Goal: Task Accomplishment & Management: Use online tool/utility

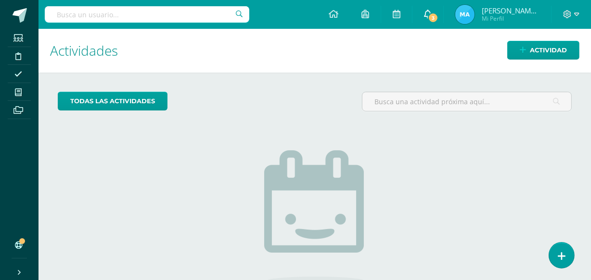
click at [428, 15] on icon at bounding box center [428, 14] width 8 height 9
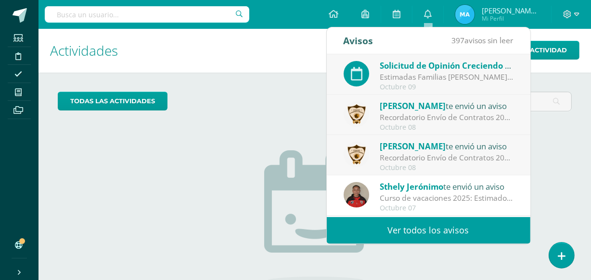
click at [424, 67] on span "Solicitud de Opinión Creciendo en Familia" at bounding box center [462, 65] width 166 height 11
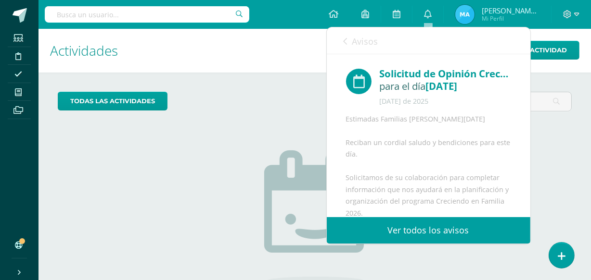
click at [343, 43] on icon at bounding box center [345, 42] width 4 height 8
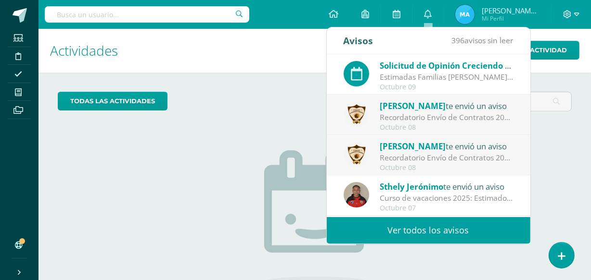
click at [404, 108] on span "[PERSON_NAME]" at bounding box center [412, 106] width 66 height 11
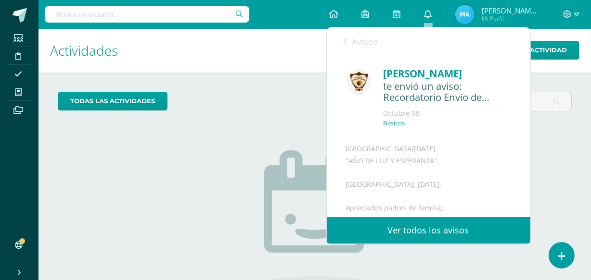
click at [345, 39] on icon at bounding box center [345, 42] width 4 height 8
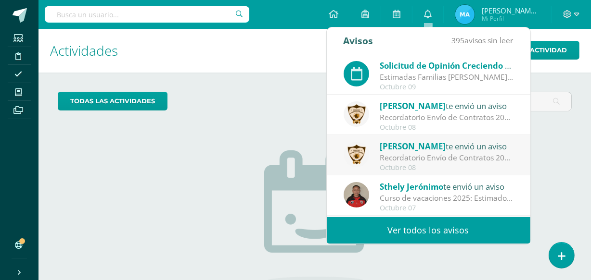
click at [404, 186] on span "Sthely Jerónimo" at bounding box center [410, 186] width 63 height 11
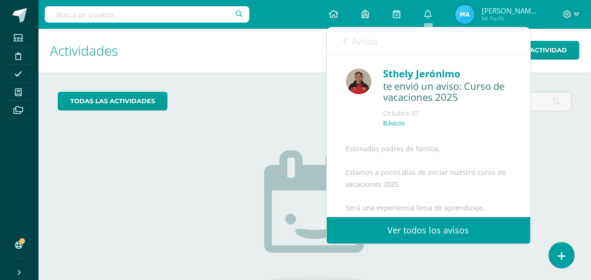
click at [346, 38] on icon at bounding box center [345, 42] width 4 height 8
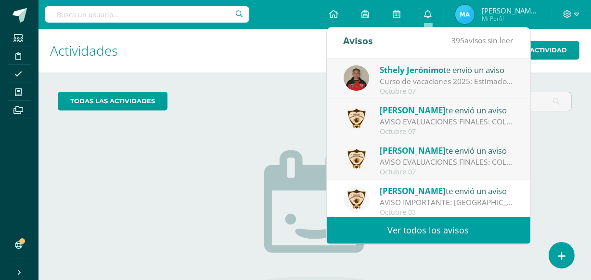
scroll to position [160, 0]
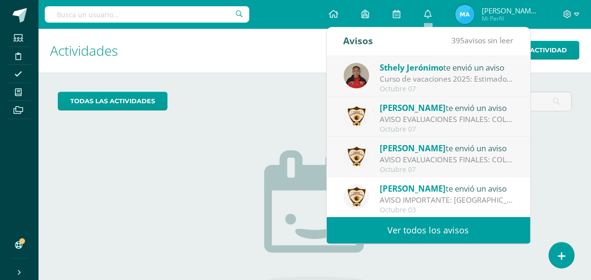
click at [396, 188] on span "[PERSON_NAME]" at bounding box center [412, 188] width 66 height 11
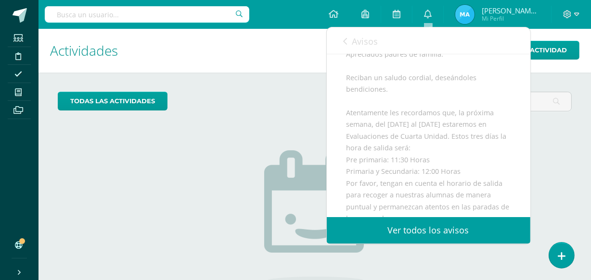
scroll to position [0, 0]
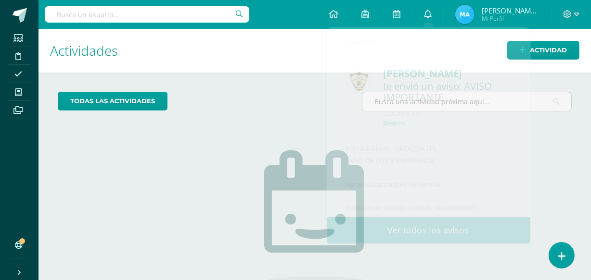
click at [262, 90] on div "todas las Actividades No tienes actividades Échale un vistazo a los demás perío…" at bounding box center [314, 221] width 552 height 297
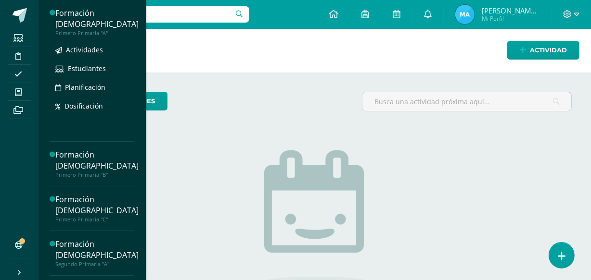
click at [85, 14] on div "Formación [DEMOGRAPHIC_DATA]" at bounding box center [96, 19] width 83 height 22
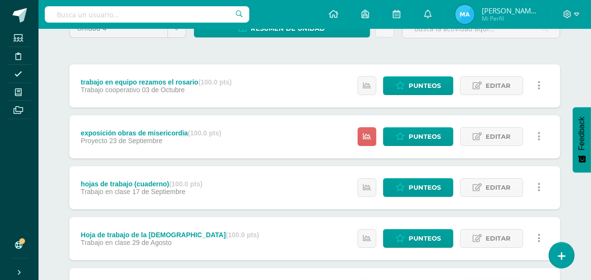
scroll to position [99, 0]
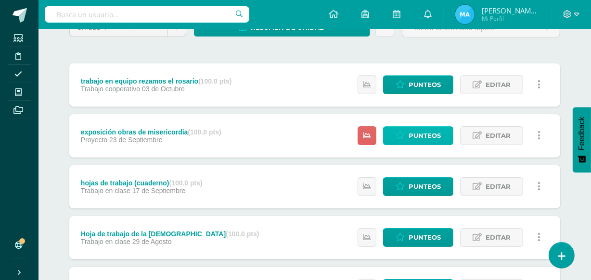
click at [420, 130] on span "Punteos" at bounding box center [424, 136] width 32 height 18
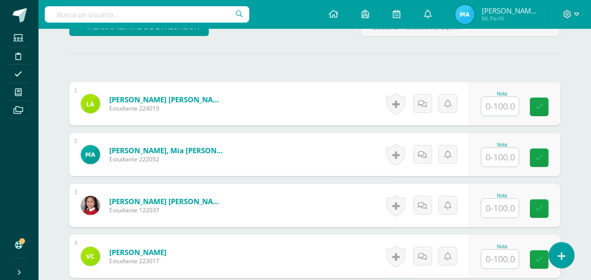
scroll to position [252, 0]
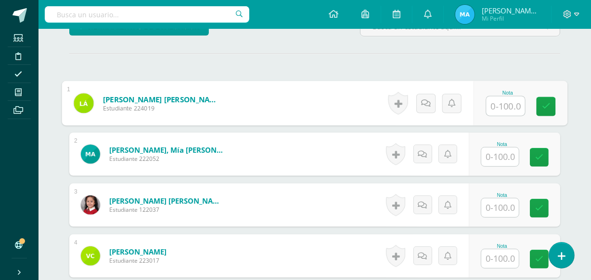
click at [496, 100] on input "text" at bounding box center [505, 106] width 38 height 19
type input "100"
click at [542, 108] on icon at bounding box center [546, 106] width 9 height 8
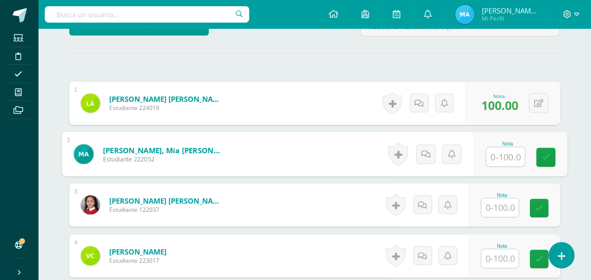
click at [508, 153] on input "text" at bounding box center [505, 157] width 38 height 19
type input "100"
click at [542, 154] on icon at bounding box center [546, 157] width 9 height 8
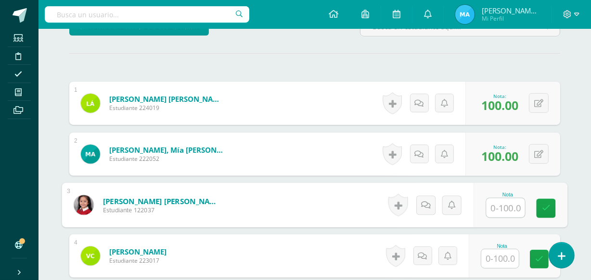
click at [506, 205] on input "text" at bounding box center [505, 208] width 38 height 19
type input "100"
click at [542, 206] on icon at bounding box center [546, 208] width 9 height 8
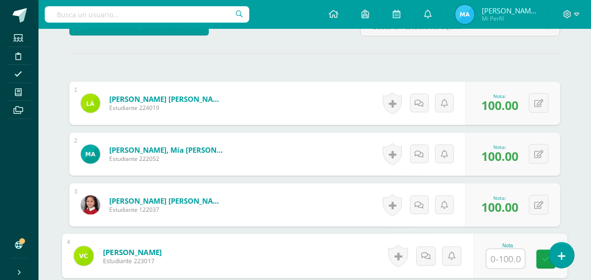
click at [511, 257] on input "text" at bounding box center [505, 259] width 38 height 19
type input "100"
click at [541, 261] on link at bounding box center [545, 259] width 19 height 19
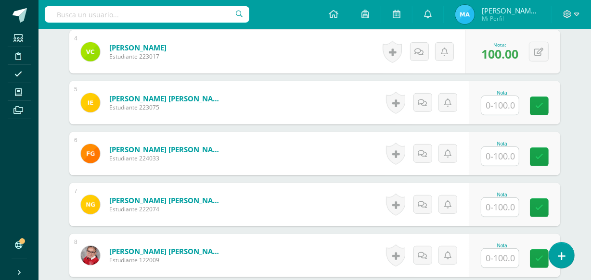
scroll to position [469, 0]
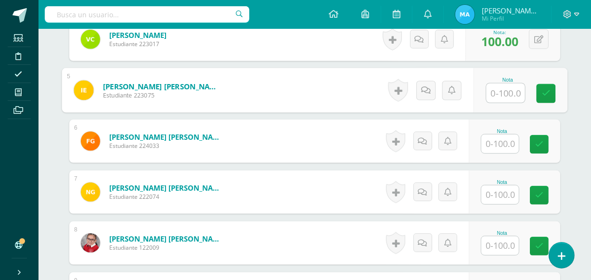
click at [501, 91] on input "text" at bounding box center [505, 93] width 38 height 19
type input "100"
click at [541, 87] on link at bounding box center [545, 93] width 19 height 19
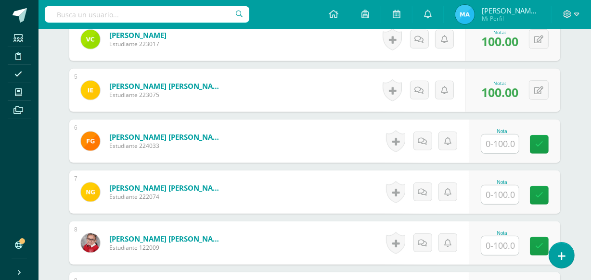
click at [497, 139] on input "text" at bounding box center [500, 144] width 38 height 19
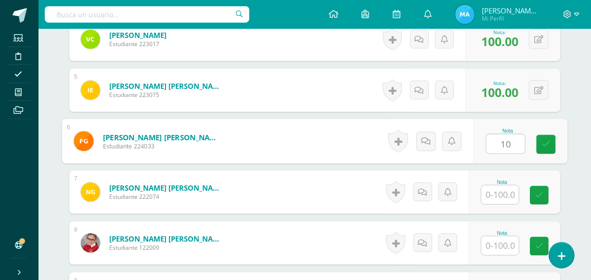
type input "100"
click at [542, 144] on icon at bounding box center [546, 144] width 9 height 8
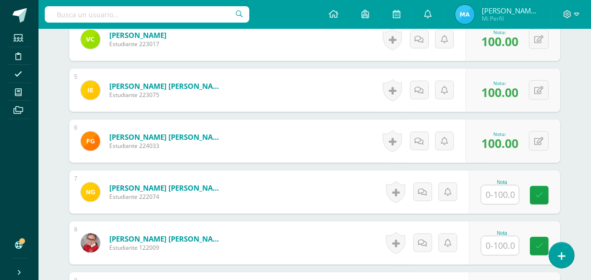
click at [515, 194] on input "text" at bounding box center [500, 195] width 38 height 19
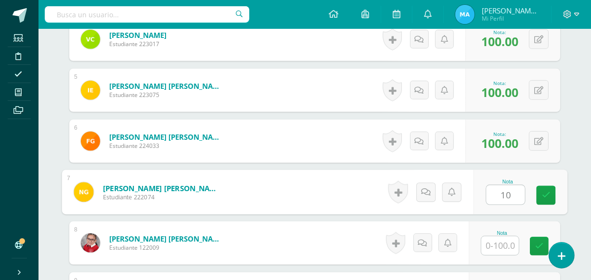
type input "100"
click at [542, 197] on icon at bounding box center [546, 195] width 9 height 8
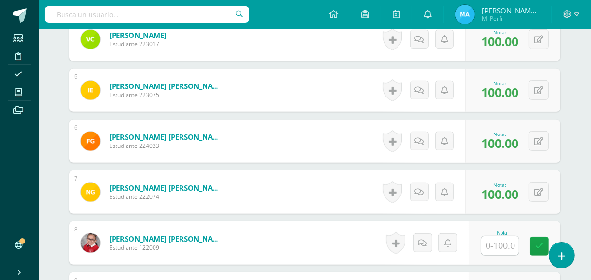
click at [504, 245] on input "text" at bounding box center [500, 246] width 38 height 19
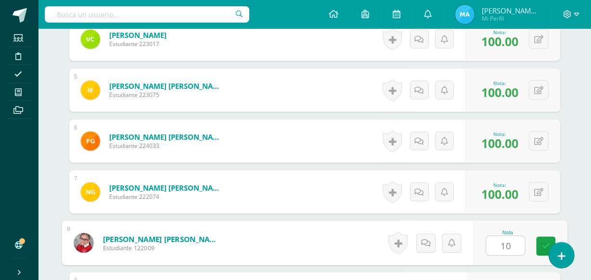
type input "100"
click at [541, 249] on link at bounding box center [545, 246] width 19 height 19
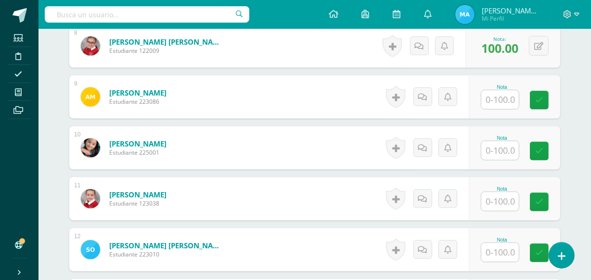
scroll to position [669, 0]
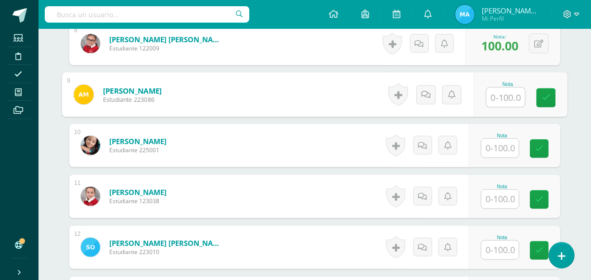
click at [498, 96] on input "text" at bounding box center [505, 97] width 38 height 19
type input "100"
click at [550, 99] on link at bounding box center [545, 97] width 19 height 19
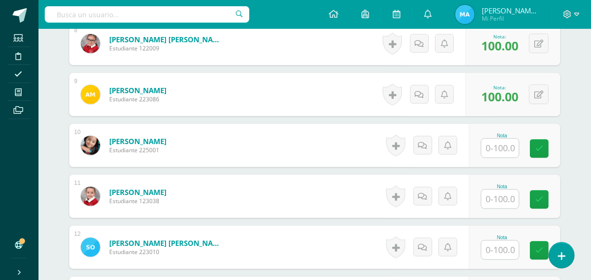
click at [508, 146] on input "text" at bounding box center [500, 148] width 38 height 19
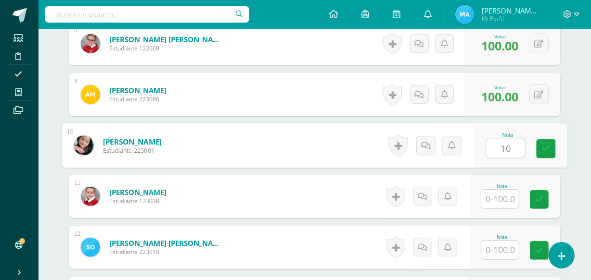
type input "100"
click at [545, 148] on icon at bounding box center [546, 149] width 9 height 8
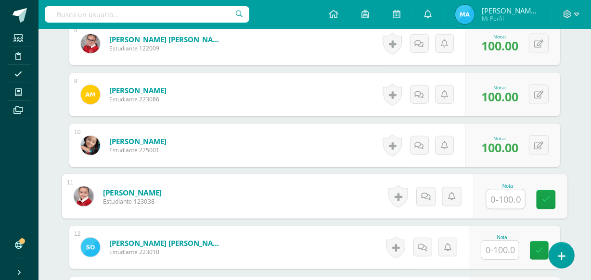
click at [504, 198] on input "text" at bounding box center [505, 199] width 38 height 19
type input "100"
click at [544, 192] on link at bounding box center [545, 199] width 19 height 19
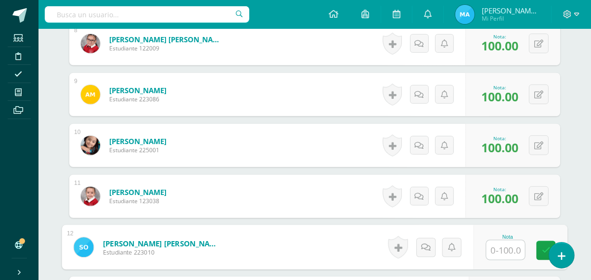
click at [510, 245] on input "text" at bounding box center [505, 250] width 38 height 19
type input "100"
click at [543, 250] on icon at bounding box center [546, 251] width 9 height 8
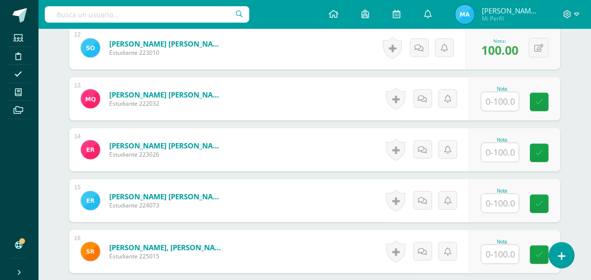
scroll to position [873, 0]
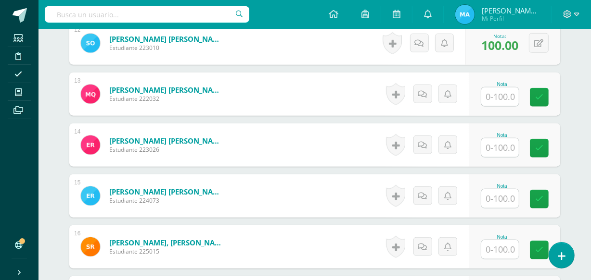
click at [493, 91] on input "text" at bounding box center [500, 97] width 38 height 19
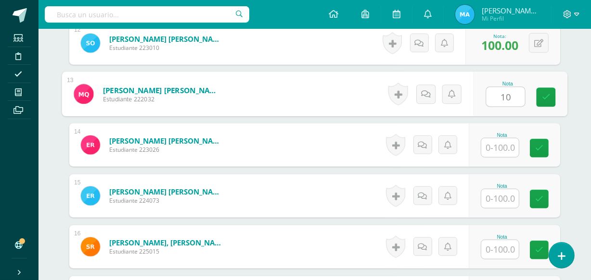
type input "100"
click at [544, 96] on icon at bounding box center [546, 97] width 9 height 8
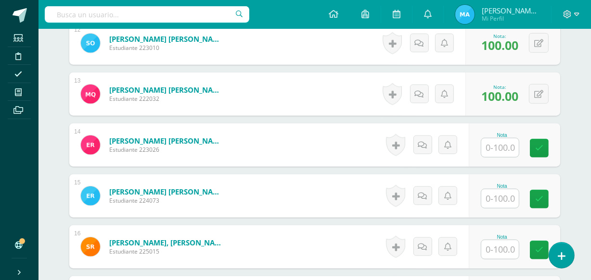
click at [509, 145] on input "text" at bounding box center [500, 148] width 38 height 19
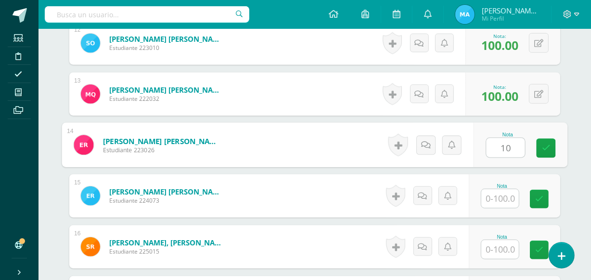
type input "100"
click at [542, 149] on icon at bounding box center [546, 148] width 9 height 8
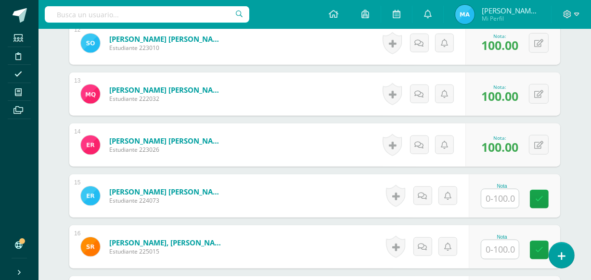
click at [505, 191] on input "text" at bounding box center [500, 198] width 38 height 19
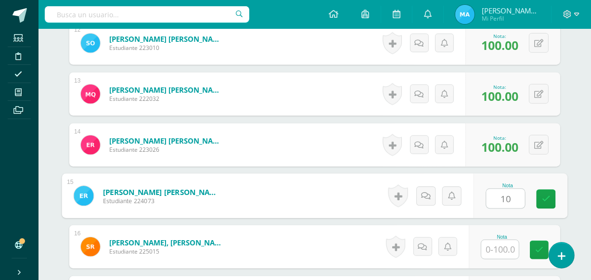
type input "100"
click at [549, 191] on link at bounding box center [545, 199] width 19 height 19
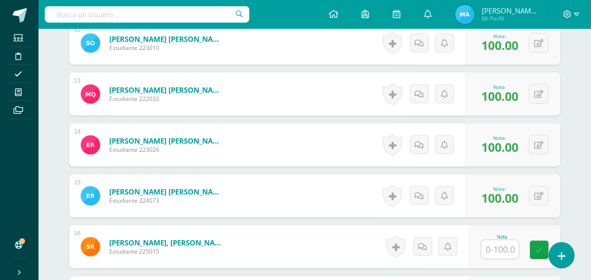
click at [509, 251] on input "text" at bounding box center [500, 249] width 38 height 19
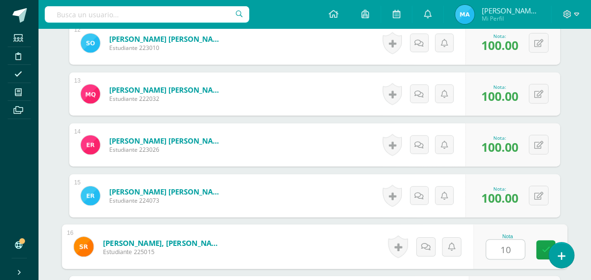
type input "100"
click at [542, 246] on icon at bounding box center [546, 250] width 9 height 8
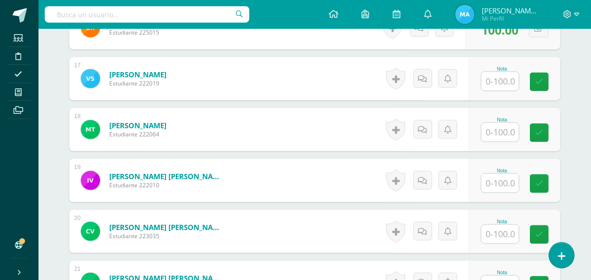
scroll to position [1098, 0]
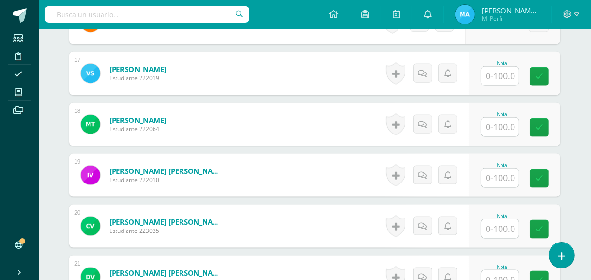
click at [507, 77] on input "text" at bounding box center [500, 76] width 38 height 19
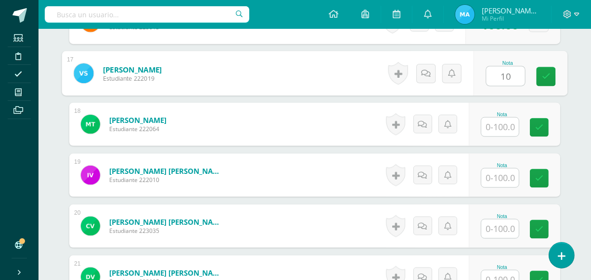
type input "100"
click at [543, 73] on icon at bounding box center [546, 77] width 9 height 8
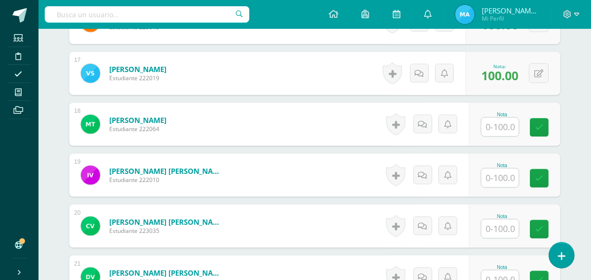
click at [507, 127] on input "text" at bounding box center [500, 127] width 38 height 19
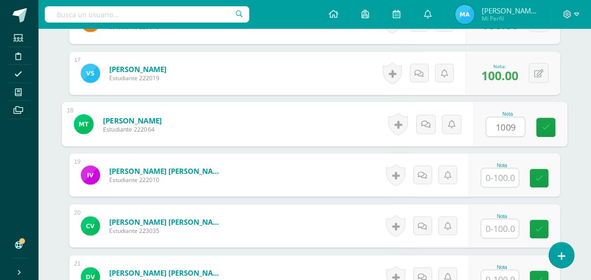
type input "100"
click at [543, 127] on icon at bounding box center [546, 128] width 9 height 8
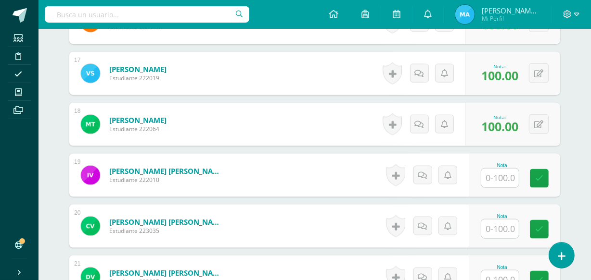
click at [503, 181] on input "text" at bounding box center [500, 178] width 38 height 19
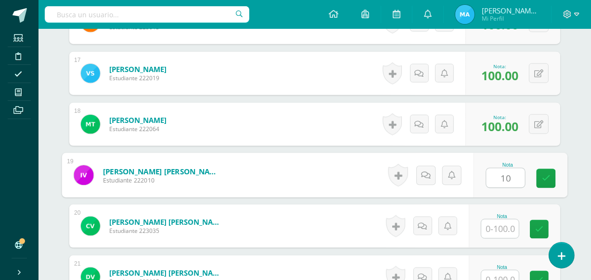
type input "100"
click at [547, 176] on icon at bounding box center [546, 179] width 9 height 8
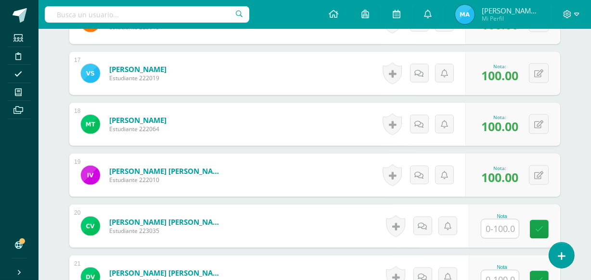
click at [502, 228] on input "text" at bounding box center [500, 229] width 38 height 19
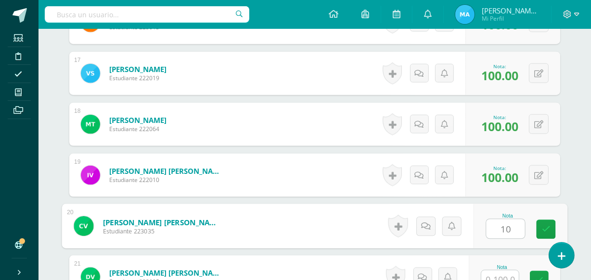
type input "100"
click at [545, 231] on icon at bounding box center [546, 230] width 9 height 8
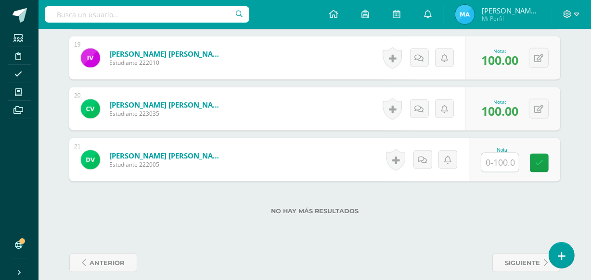
scroll to position [1226, 0]
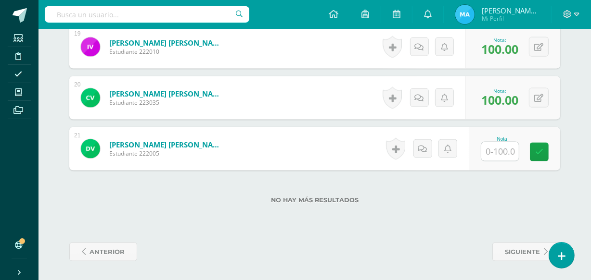
click at [493, 144] on input "text" at bounding box center [500, 151] width 38 height 19
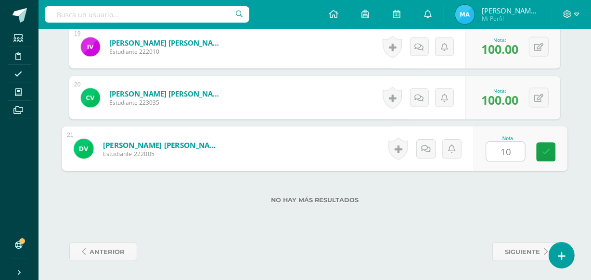
type input "100"
click at [546, 149] on icon at bounding box center [546, 152] width 9 height 8
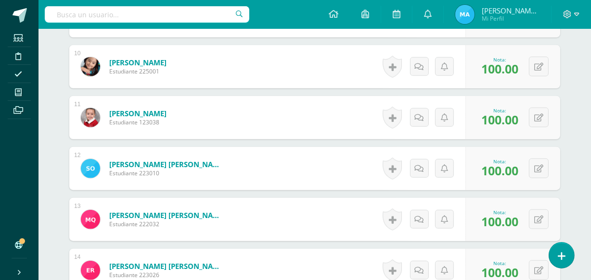
scroll to position [0, 0]
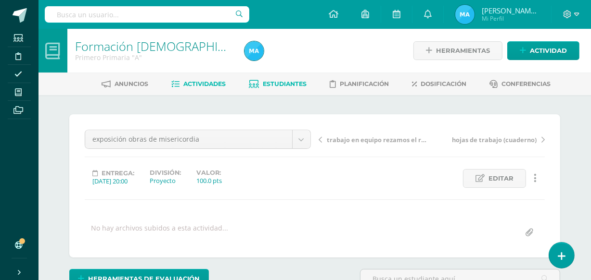
click at [282, 82] on span "Estudiantes" at bounding box center [285, 83] width 44 height 7
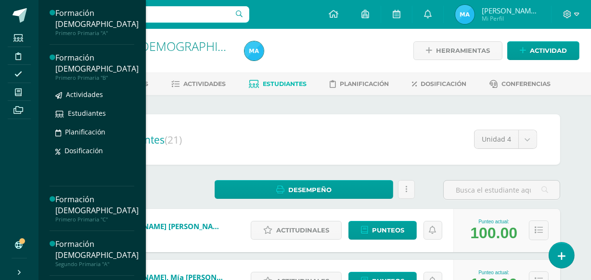
click at [82, 61] on div "Formación [DEMOGRAPHIC_DATA]" at bounding box center [96, 63] width 83 height 22
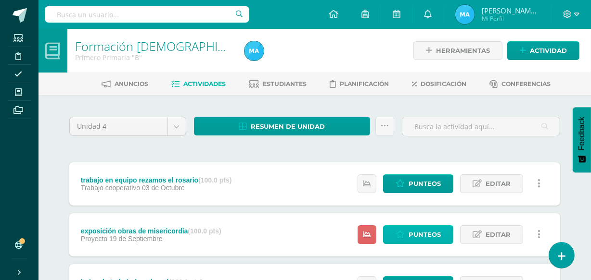
click at [421, 230] on span "Punteos" at bounding box center [424, 235] width 32 height 18
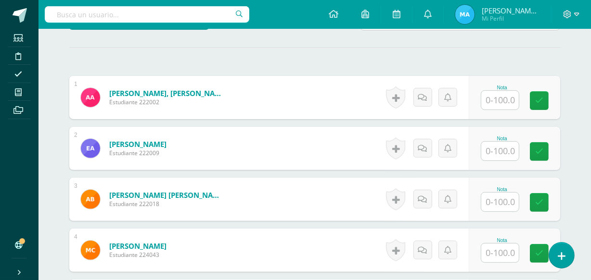
scroll to position [269, 0]
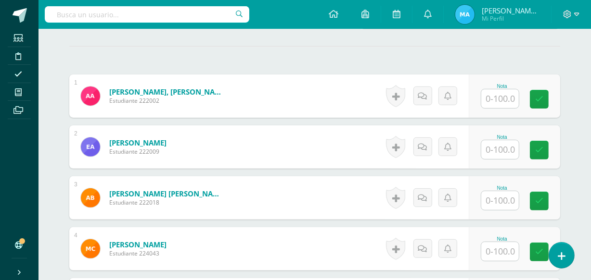
click at [503, 96] on input "text" at bounding box center [500, 98] width 38 height 19
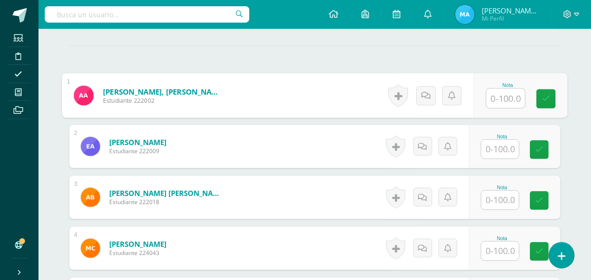
scroll to position [269, 0]
type input "100"
click at [545, 97] on icon at bounding box center [546, 99] width 9 height 8
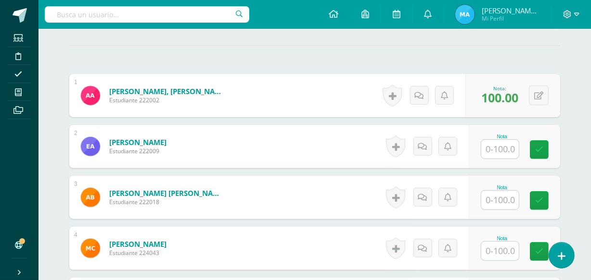
click at [500, 149] on input "text" at bounding box center [500, 149] width 38 height 19
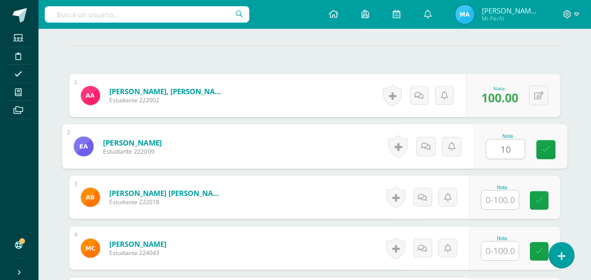
type input "100"
click at [541, 147] on link at bounding box center [545, 149] width 19 height 19
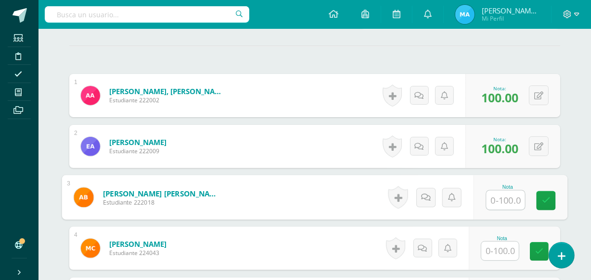
click at [508, 197] on input "text" at bounding box center [505, 200] width 38 height 19
type input "100"
click at [542, 197] on icon at bounding box center [546, 201] width 9 height 8
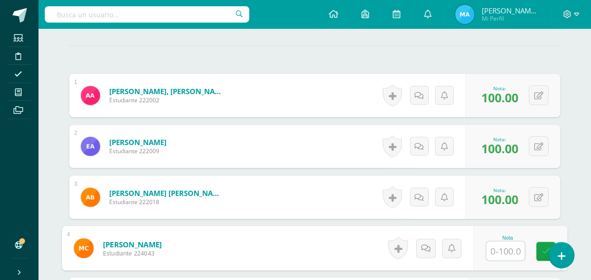
click at [500, 250] on input "text" at bounding box center [505, 251] width 38 height 19
type input "100"
click at [541, 248] on link at bounding box center [545, 251] width 19 height 19
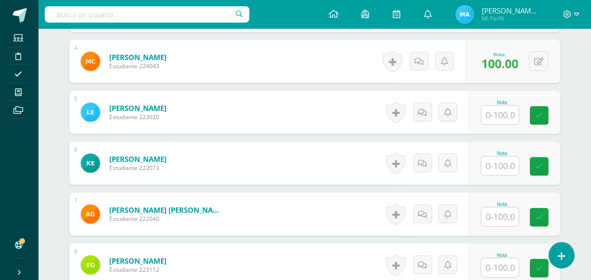
scroll to position [476, 0]
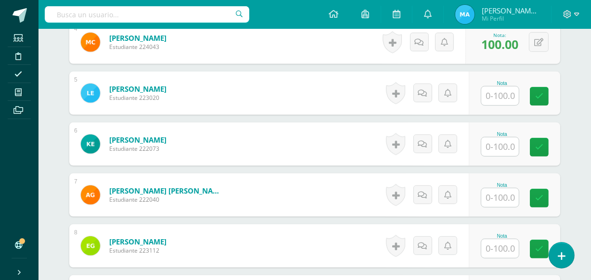
click at [507, 92] on input "text" at bounding box center [500, 96] width 38 height 19
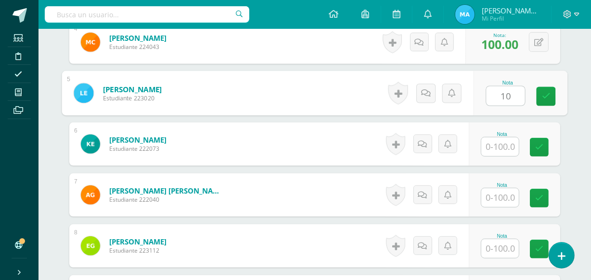
type input "100"
click at [543, 90] on link at bounding box center [545, 96] width 19 height 19
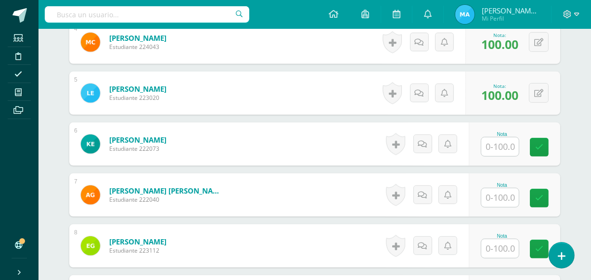
click at [506, 142] on input "text" at bounding box center [500, 147] width 38 height 19
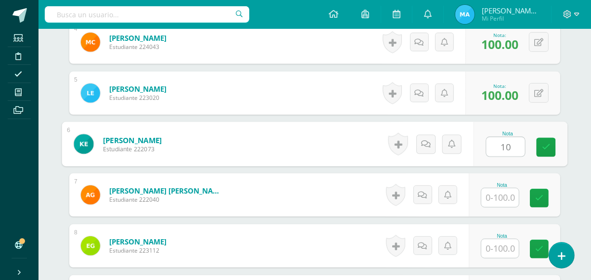
type input "100"
click at [545, 143] on icon at bounding box center [546, 147] width 9 height 8
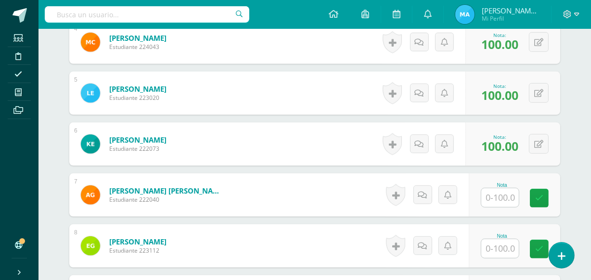
click at [501, 199] on input "text" at bounding box center [500, 198] width 38 height 19
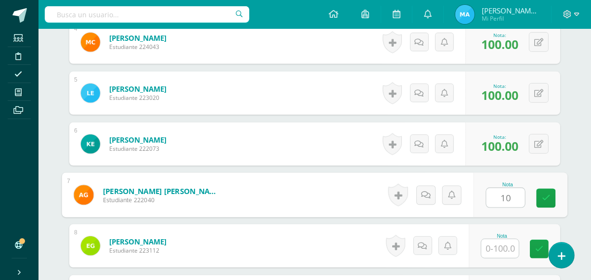
type input "100"
click at [541, 194] on link at bounding box center [545, 198] width 19 height 19
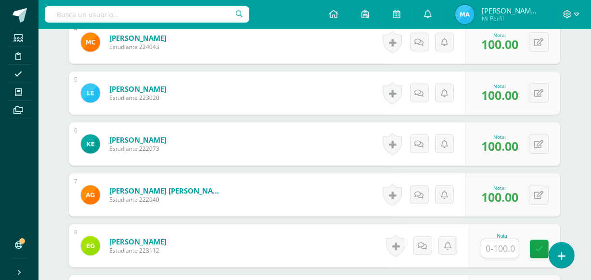
click at [506, 242] on input "text" at bounding box center [500, 248] width 38 height 19
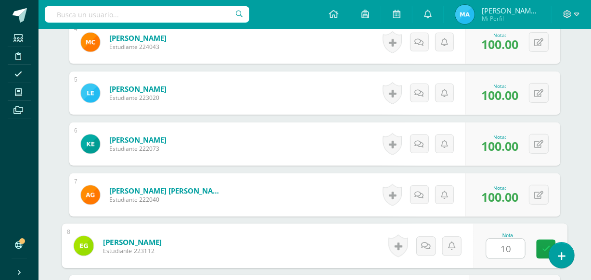
type input "100"
click at [540, 244] on link at bounding box center [545, 249] width 19 height 19
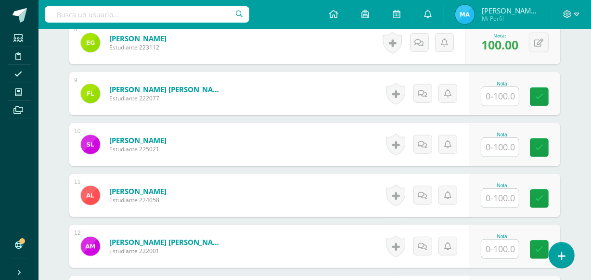
scroll to position [682, 0]
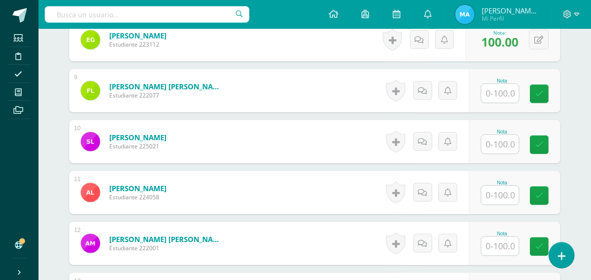
click at [501, 90] on input "text" at bounding box center [500, 93] width 38 height 19
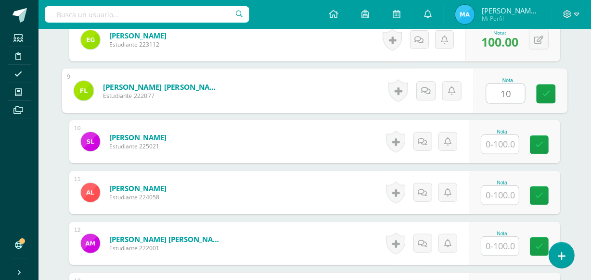
type input "100"
click at [542, 93] on icon at bounding box center [546, 94] width 9 height 8
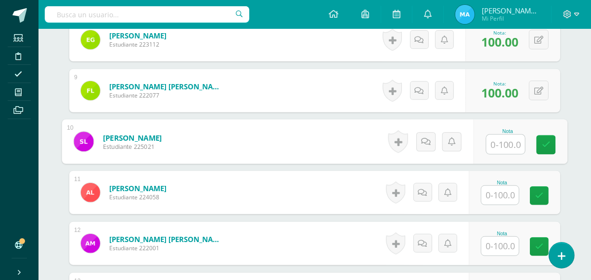
click at [503, 145] on input "text" at bounding box center [505, 144] width 38 height 19
type input "100"
click at [541, 144] on link at bounding box center [545, 145] width 19 height 19
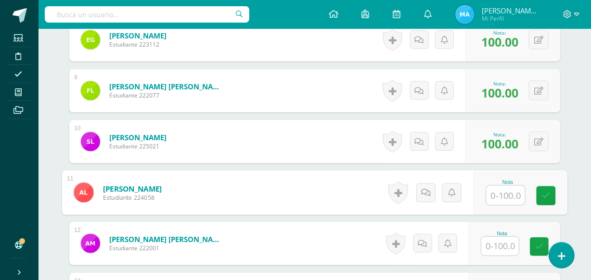
click at [501, 192] on input "text" at bounding box center [505, 195] width 38 height 19
type input "100"
click at [549, 194] on icon at bounding box center [546, 196] width 9 height 8
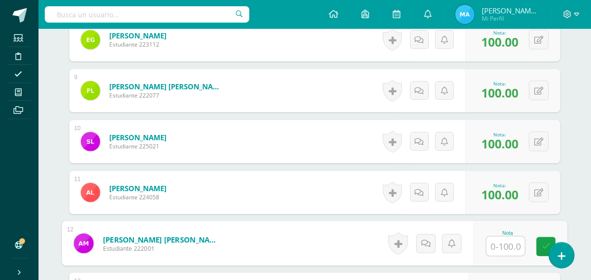
click at [504, 243] on input "text" at bounding box center [505, 246] width 38 height 19
type input "100"
click at [544, 240] on link at bounding box center [545, 247] width 19 height 19
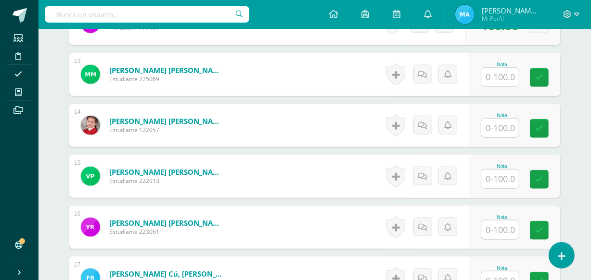
scroll to position [905, 0]
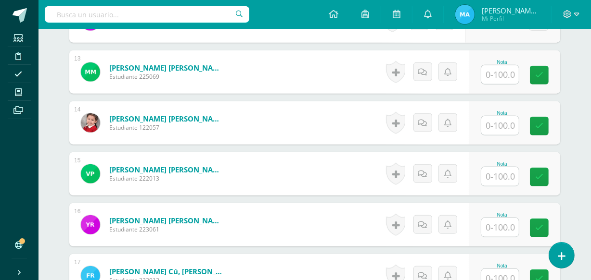
click at [501, 74] on input "text" at bounding box center [500, 74] width 38 height 19
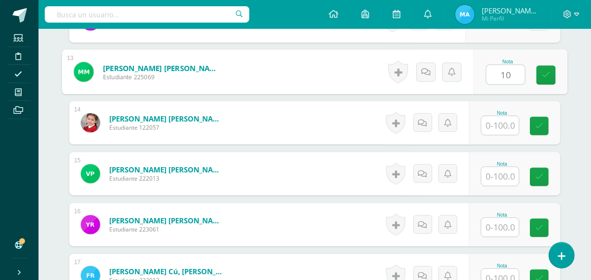
type input "100"
click at [545, 73] on icon at bounding box center [546, 75] width 9 height 8
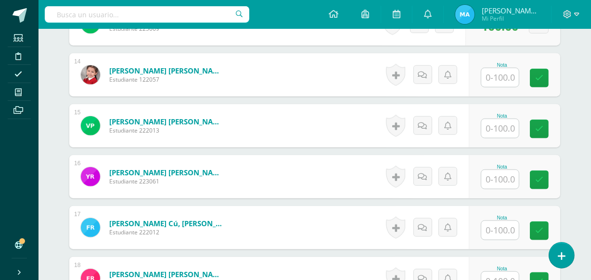
scroll to position [958, 0]
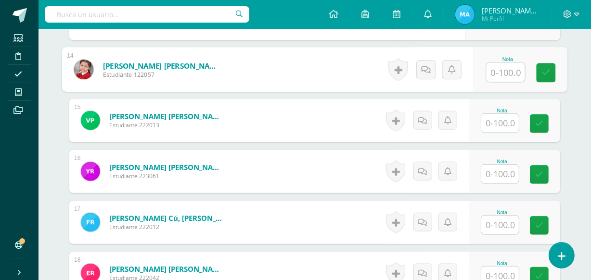
click at [496, 66] on input "text" at bounding box center [505, 72] width 38 height 19
type input "100"
click at [545, 69] on icon at bounding box center [546, 73] width 9 height 8
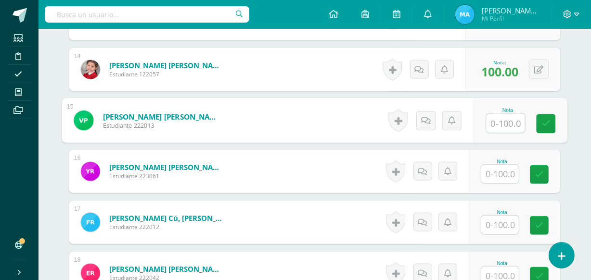
click at [503, 123] on input "text" at bounding box center [505, 123] width 38 height 19
type input "100"
click at [542, 121] on icon at bounding box center [546, 124] width 9 height 8
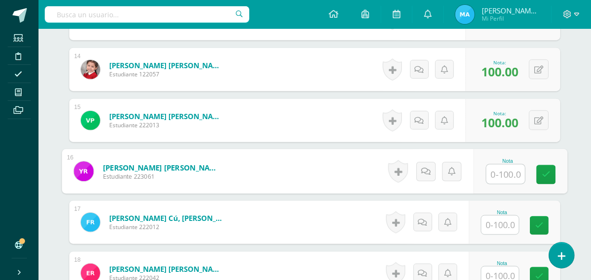
click at [507, 171] on input "text" at bounding box center [505, 174] width 38 height 19
type input "100"
click at [543, 171] on icon at bounding box center [546, 175] width 9 height 8
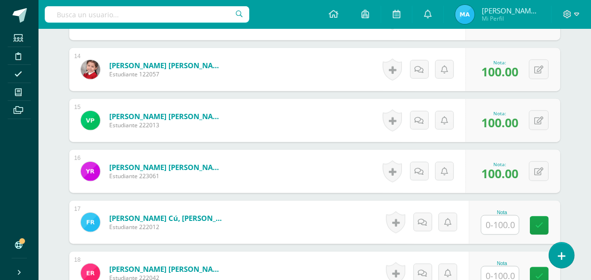
click at [506, 228] on input "text" at bounding box center [500, 225] width 38 height 19
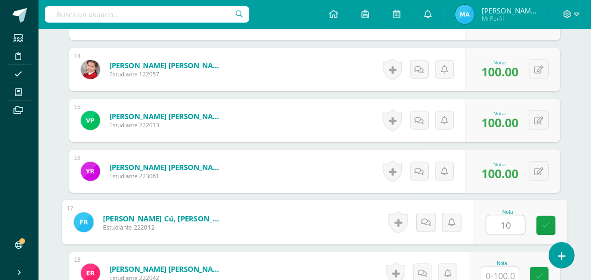
type input "100"
click at [542, 226] on icon at bounding box center [546, 226] width 9 height 8
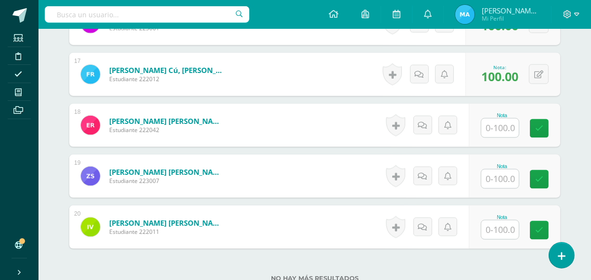
scroll to position [1111, 0]
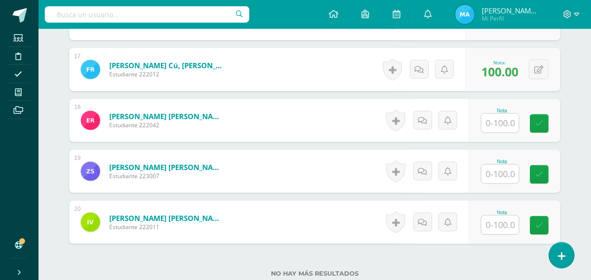
click at [499, 125] on input "text" at bounding box center [500, 123] width 38 height 19
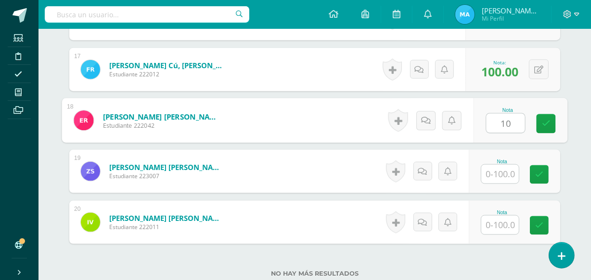
type input "100"
click at [543, 120] on icon at bounding box center [546, 124] width 9 height 8
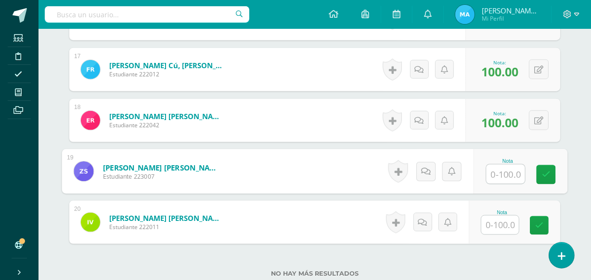
click at [505, 178] on input "text" at bounding box center [505, 174] width 38 height 19
type input "100"
click at [547, 180] on link at bounding box center [545, 174] width 19 height 19
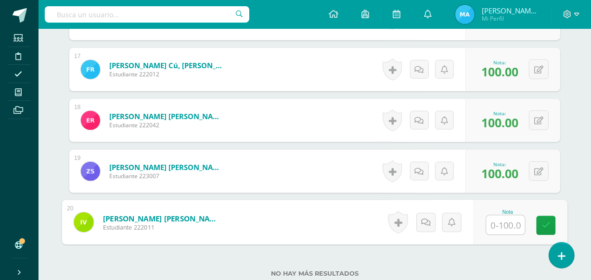
click at [502, 229] on input "text" at bounding box center [505, 225] width 38 height 19
type input "100"
click at [548, 219] on link at bounding box center [545, 225] width 19 height 19
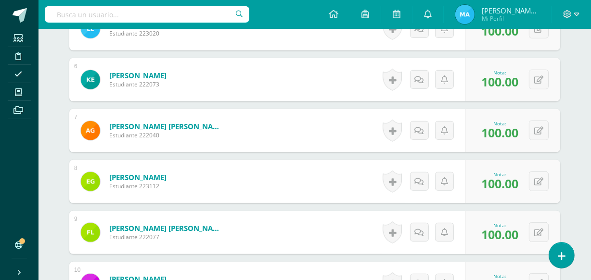
scroll to position [0, 0]
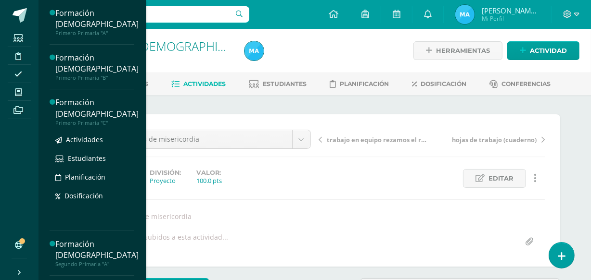
click at [78, 99] on div "Formación [DEMOGRAPHIC_DATA]" at bounding box center [96, 108] width 83 height 22
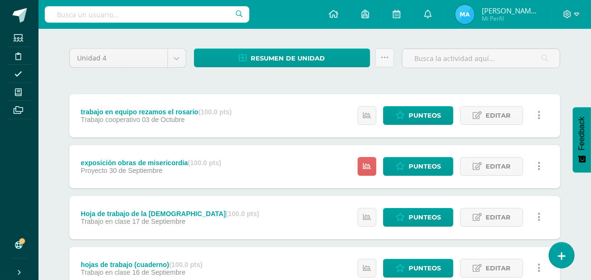
scroll to position [72, 0]
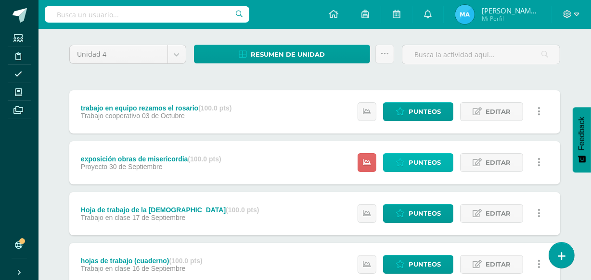
click at [414, 157] on span "Punteos" at bounding box center [424, 163] width 32 height 18
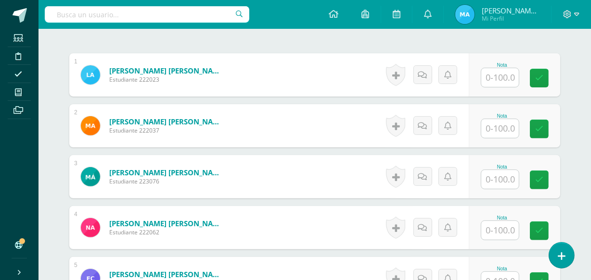
scroll to position [313, 0]
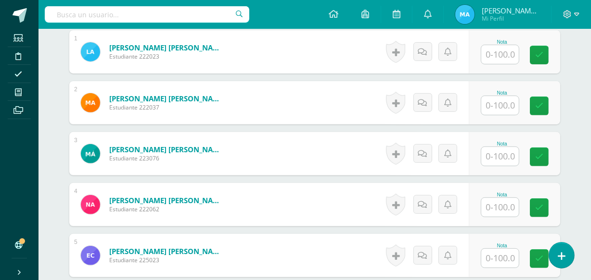
click at [497, 54] on input "text" at bounding box center [500, 54] width 38 height 19
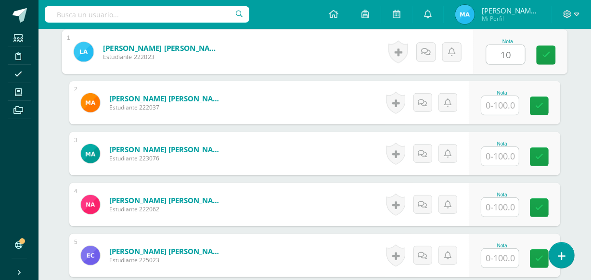
type input "100"
click at [545, 48] on link at bounding box center [545, 55] width 19 height 19
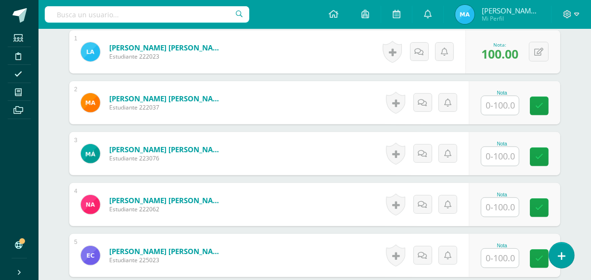
click at [500, 99] on input "text" at bounding box center [500, 105] width 38 height 19
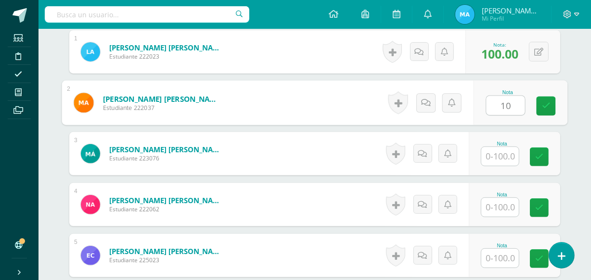
type input "100"
click at [548, 102] on icon at bounding box center [546, 106] width 9 height 8
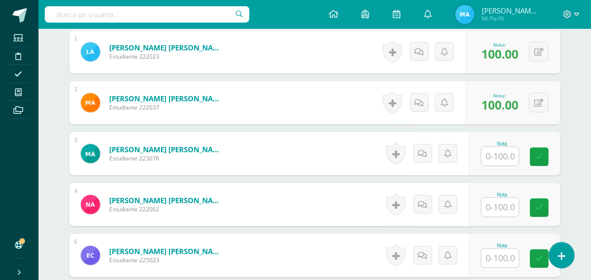
click at [503, 153] on input "text" at bounding box center [500, 156] width 38 height 19
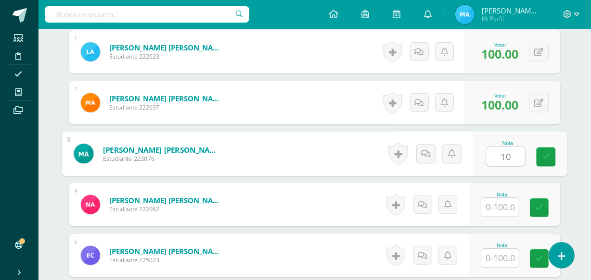
type input "100"
click at [548, 153] on icon at bounding box center [546, 157] width 9 height 8
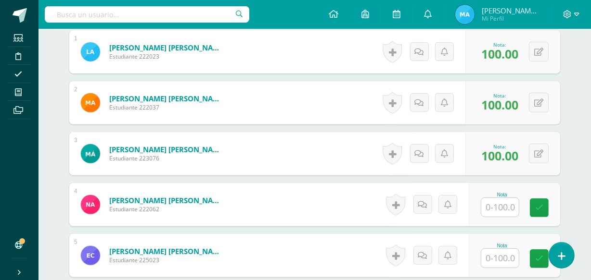
click at [495, 211] on input "text" at bounding box center [500, 207] width 38 height 19
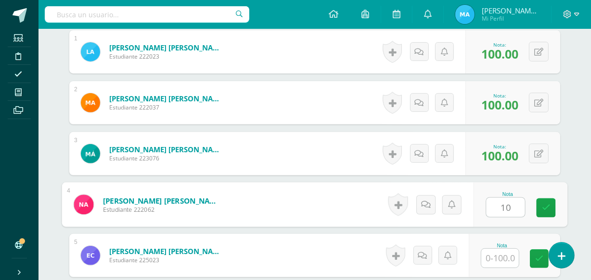
type input "100"
click at [541, 206] on link at bounding box center [545, 208] width 19 height 19
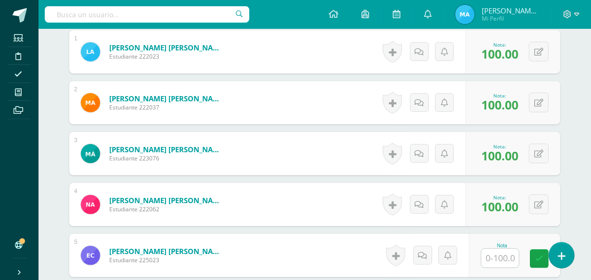
click at [501, 262] on input "text" at bounding box center [500, 258] width 38 height 19
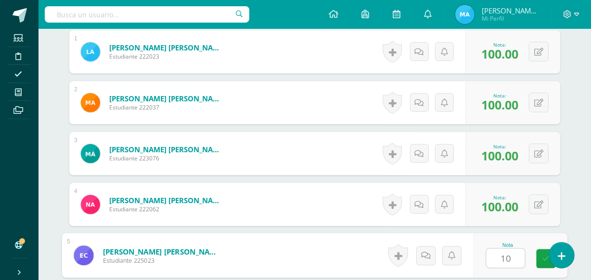
type input "100"
click at [542, 255] on icon at bounding box center [546, 259] width 9 height 8
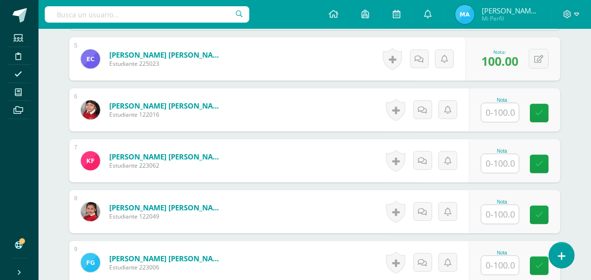
scroll to position [515, 0]
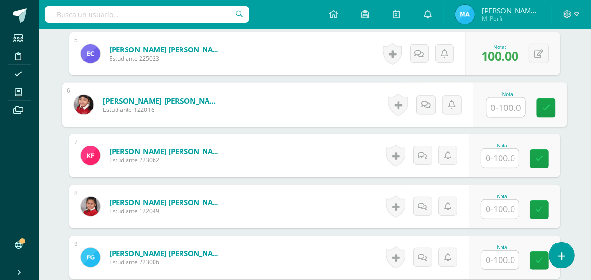
click at [496, 105] on input "text" at bounding box center [505, 107] width 38 height 19
type input "100"
click at [542, 110] on icon at bounding box center [546, 108] width 9 height 8
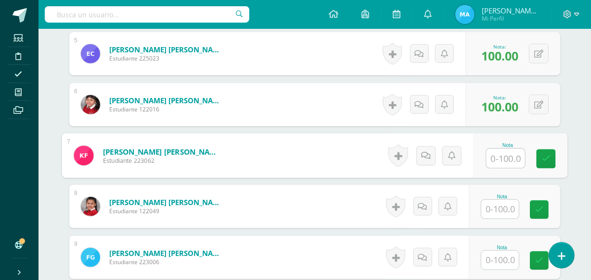
click at [504, 161] on input "text" at bounding box center [505, 158] width 38 height 19
type input "100"
click at [542, 158] on icon at bounding box center [546, 159] width 9 height 8
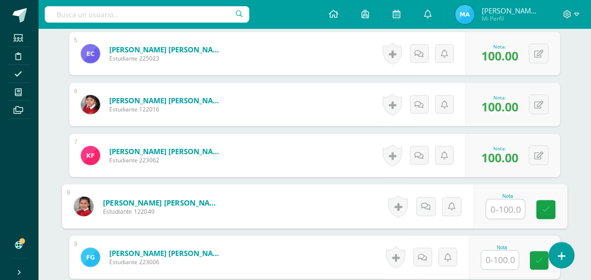
click at [500, 204] on input "text" at bounding box center [505, 209] width 38 height 19
type input "100"
click at [541, 205] on link at bounding box center [545, 210] width 19 height 19
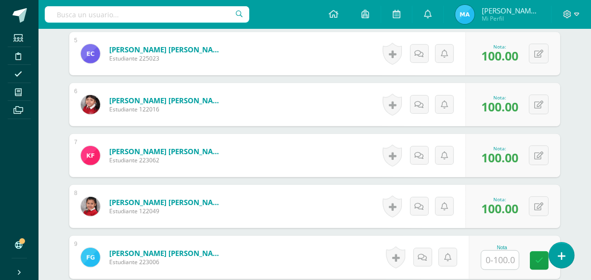
click at [505, 258] on input "text" at bounding box center [500, 260] width 38 height 19
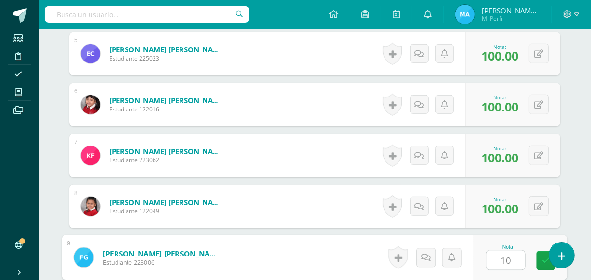
type input "100"
click at [540, 255] on link at bounding box center [545, 261] width 19 height 19
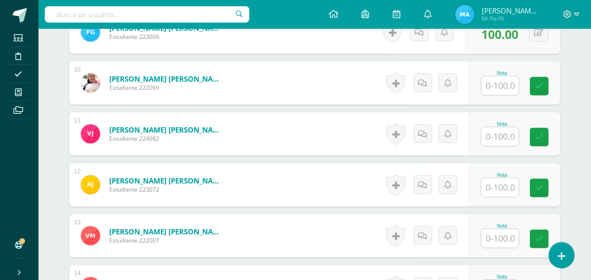
scroll to position [743, 0]
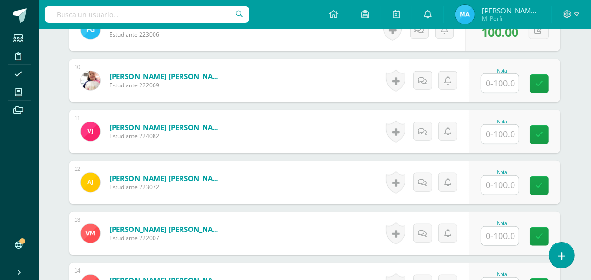
click at [494, 77] on input "text" at bounding box center [500, 83] width 38 height 19
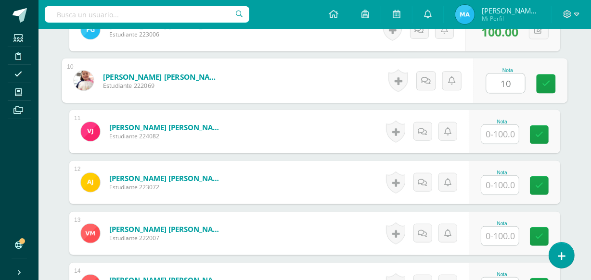
type input "100"
click at [547, 78] on link at bounding box center [545, 84] width 19 height 19
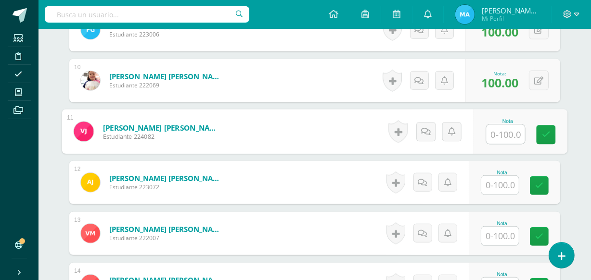
click at [500, 135] on input "text" at bounding box center [505, 134] width 38 height 19
type input "100"
click at [545, 139] on link at bounding box center [545, 135] width 19 height 19
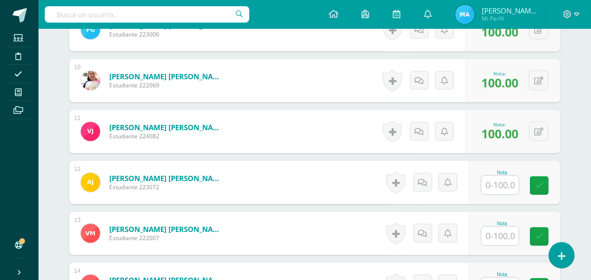
click at [513, 176] on input "text" at bounding box center [500, 185] width 38 height 19
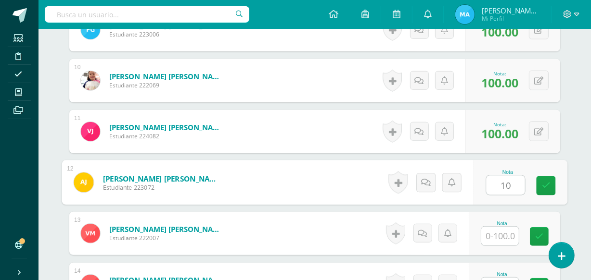
type input "100"
click at [549, 187] on icon at bounding box center [546, 186] width 9 height 8
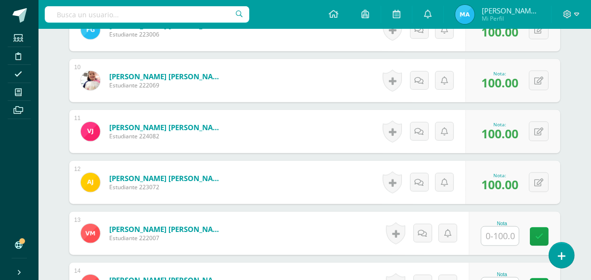
click at [504, 234] on input "text" at bounding box center [500, 236] width 38 height 19
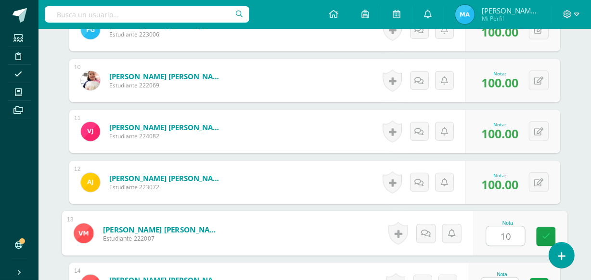
type input "100"
click at [543, 234] on icon at bounding box center [546, 237] width 9 height 8
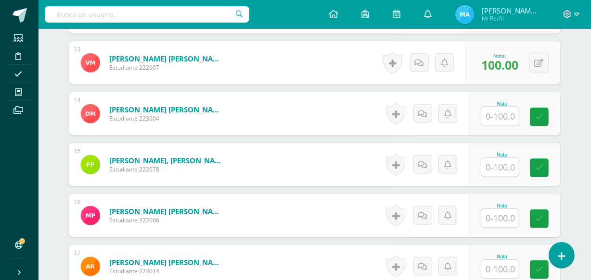
scroll to position [924, 0]
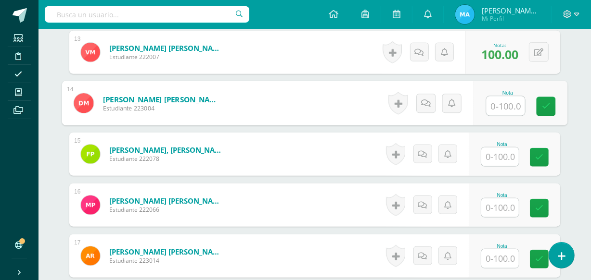
click at [498, 105] on input "text" at bounding box center [505, 106] width 38 height 19
type input "100"
click at [539, 108] on link at bounding box center [545, 106] width 19 height 19
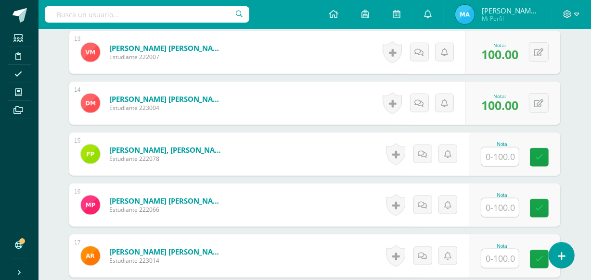
click at [509, 159] on input "text" at bounding box center [500, 157] width 38 height 19
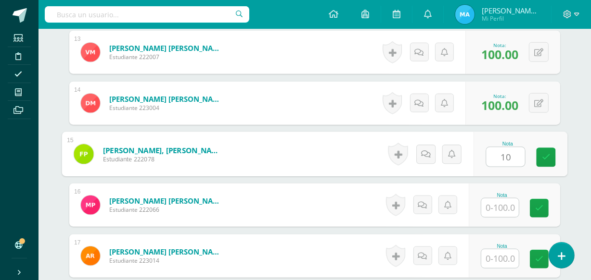
type input "100"
click at [541, 157] on link at bounding box center [545, 157] width 19 height 19
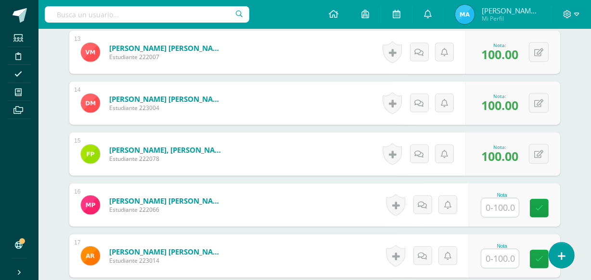
click at [503, 207] on input "text" at bounding box center [500, 208] width 38 height 19
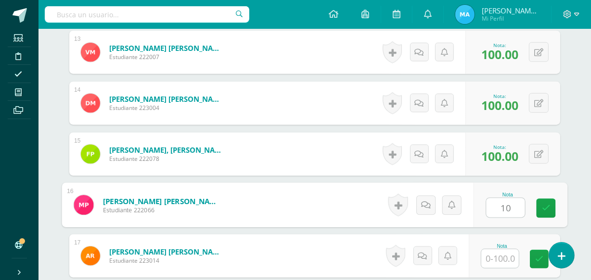
type input "100"
click at [544, 202] on link at bounding box center [545, 208] width 19 height 19
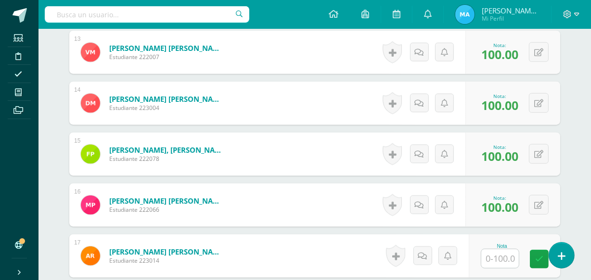
click at [508, 256] on input "text" at bounding box center [500, 259] width 38 height 19
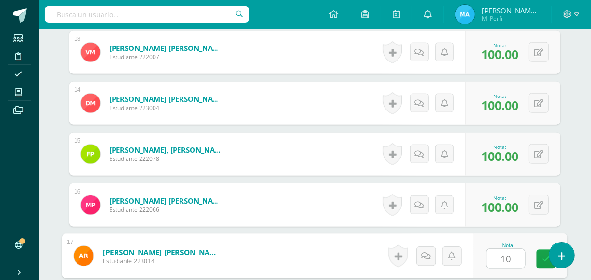
type input "100"
click at [538, 260] on link at bounding box center [545, 259] width 19 height 19
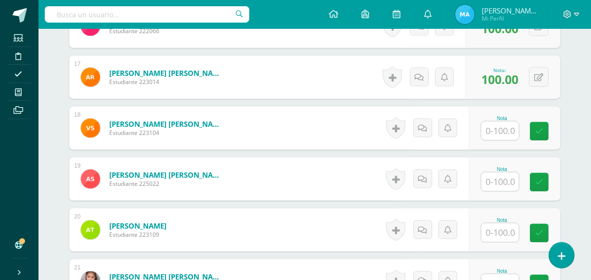
scroll to position [1109, 0]
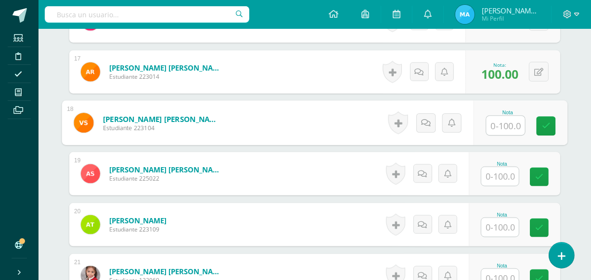
click at [495, 122] on input "text" at bounding box center [505, 125] width 38 height 19
type input "100"
click at [544, 126] on icon at bounding box center [546, 126] width 9 height 8
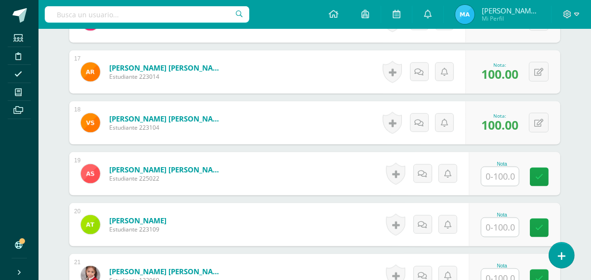
click at [505, 168] on input "text" at bounding box center [500, 176] width 38 height 19
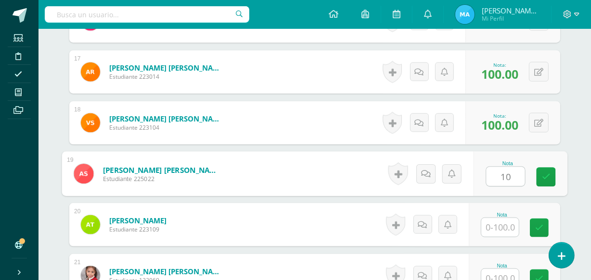
type input "100"
click at [542, 173] on icon at bounding box center [546, 177] width 9 height 8
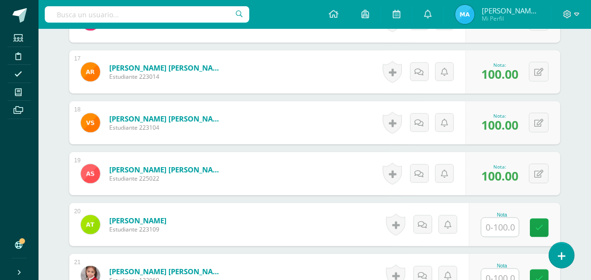
click at [494, 231] on input "text" at bounding box center [500, 227] width 38 height 19
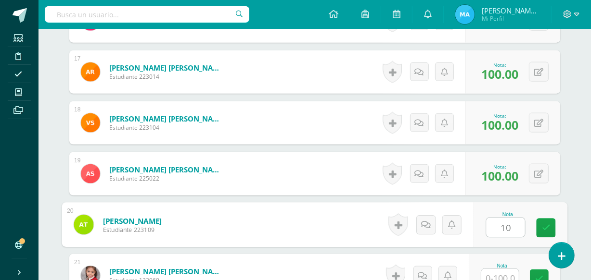
type input "100"
click at [547, 224] on icon at bounding box center [546, 228] width 9 height 8
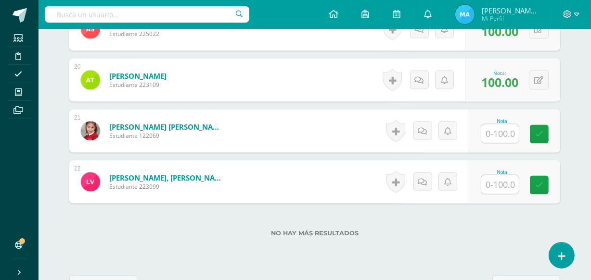
scroll to position [1259, 0]
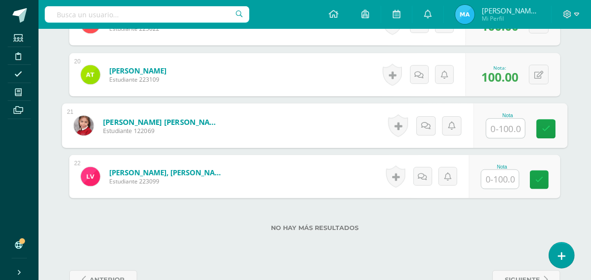
click at [500, 126] on input "text" at bounding box center [505, 128] width 38 height 19
type input "100"
click at [543, 126] on icon at bounding box center [546, 129] width 9 height 8
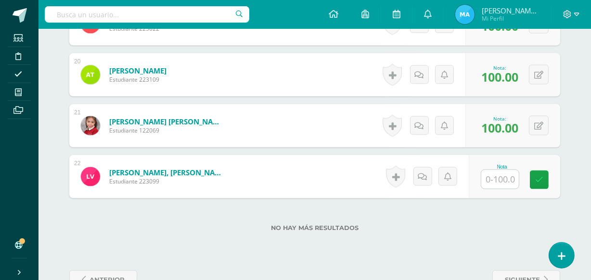
click at [502, 183] on input "text" at bounding box center [500, 179] width 38 height 19
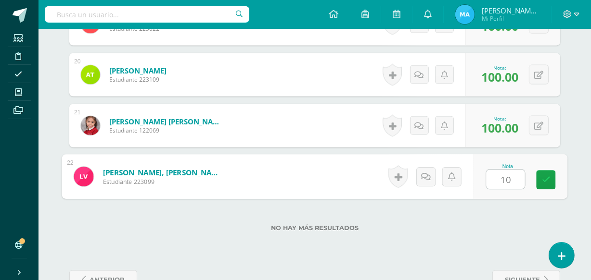
type input "100"
click at [544, 183] on link at bounding box center [545, 180] width 19 height 19
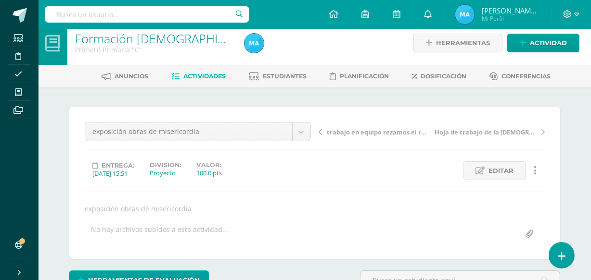
scroll to position [2, 0]
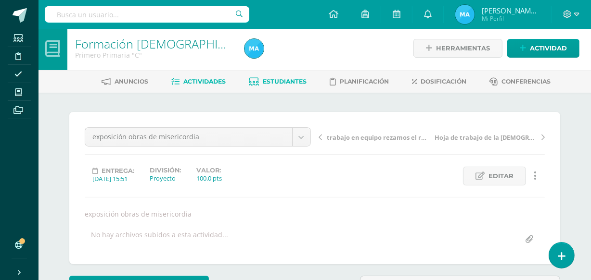
click at [290, 84] on span "Estudiantes" at bounding box center [285, 81] width 44 height 7
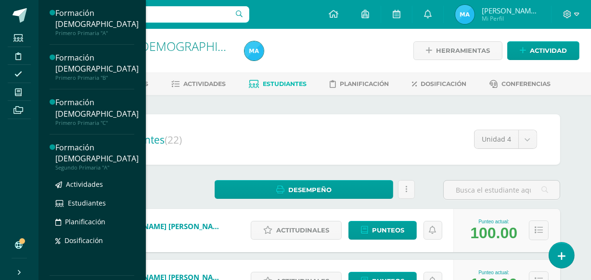
click at [74, 154] on div "Formación [DEMOGRAPHIC_DATA]" at bounding box center [96, 153] width 83 height 22
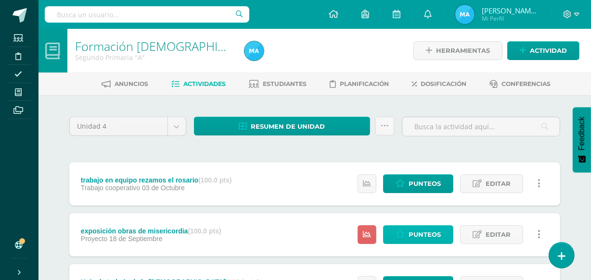
click at [418, 233] on span "Punteos" at bounding box center [424, 235] width 32 height 18
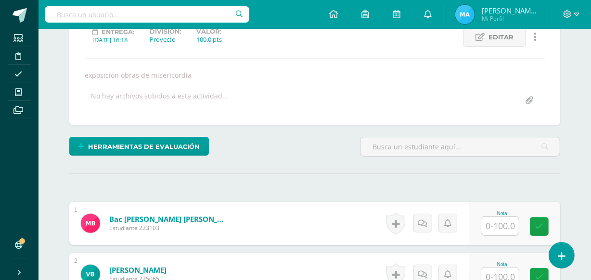
scroll to position [142, 0]
